Goal: Transaction & Acquisition: Purchase product/service

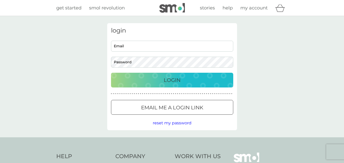
type input "[EMAIL_ADDRESS][DOMAIN_NAME]"
click at [187, 83] on div "Login" at bounding box center [172, 80] width 112 height 8
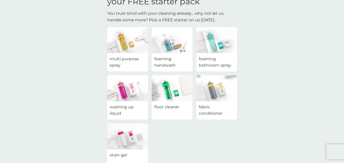
scroll to position [37, 0]
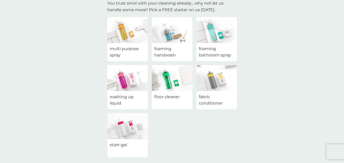
click at [133, 95] on span "washing up liquid" at bounding box center [128, 100] width 36 height 13
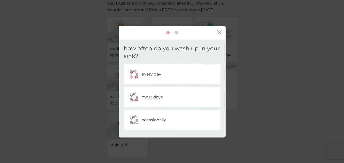
click at [157, 77] on p "every day" at bounding box center [151, 74] width 20 height 7
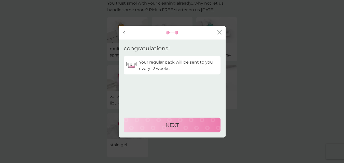
click at [198, 128] on div "NEXT" at bounding box center [172, 125] width 87 height 8
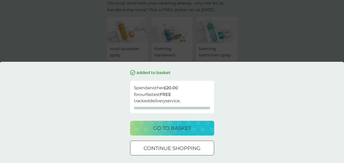
click at [184, 128] on p "go to basket" at bounding box center [172, 128] width 38 height 8
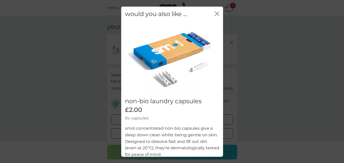
click at [214, 14] on icon "close" at bounding box center [216, 13] width 5 height 5
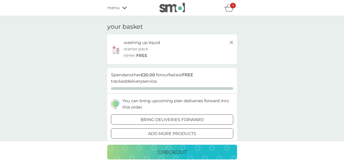
click at [231, 41] on icon at bounding box center [231, 42] width 6 height 6
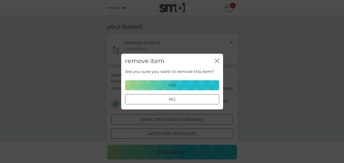
click at [190, 85] on div "yes" at bounding box center [172, 85] width 88 height 7
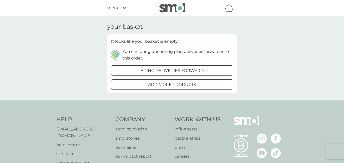
click at [166, 69] on div at bounding box center [172, 70] width 18 height 5
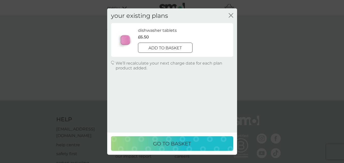
click at [190, 140] on p "go to basket" at bounding box center [172, 144] width 38 height 8
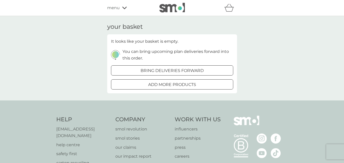
click at [171, 70] on div at bounding box center [172, 70] width 18 height 5
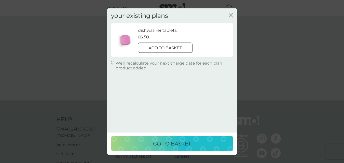
click at [180, 50] on p "add to basket" at bounding box center [164, 48] width 33 height 7
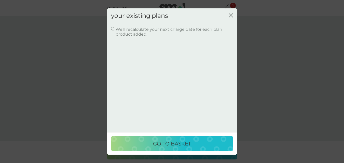
click at [174, 138] on button "go to basket" at bounding box center [172, 143] width 122 height 15
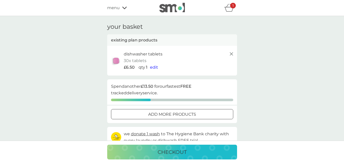
click at [113, 8] on span "menu" at bounding box center [113, 8] width 12 height 7
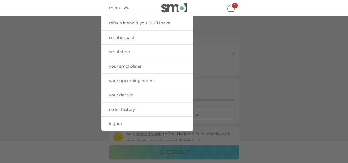
click at [128, 65] on span "your smol plans" at bounding box center [125, 66] width 32 height 5
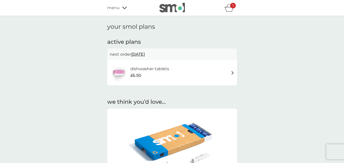
click at [114, 6] on span "menu" at bounding box center [113, 8] width 12 height 7
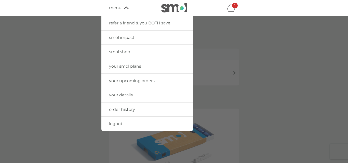
click at [114, 6] on span "menu" at bounding box center [115, 8] width 12 height 7
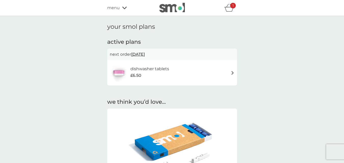
click at [140, 54] on span "14 Oct 2025" at bounding box center [138, 54] width 14 height 10
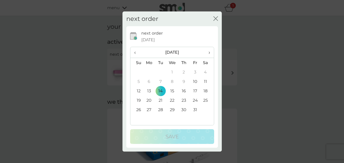
click at [195, 82] on td "10" at bounding box center [194, 81] width 11 height 9
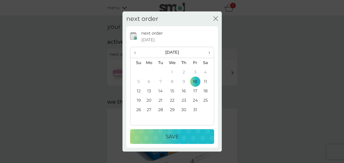
click at [179, 135] on div "Save" at bounding box center [172, 137] width 74 height 8
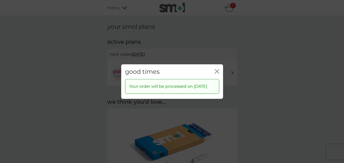
click at [218, 69] on icon "close" at bounding box center [216, 71] width 5 height 5
